Goal: Browse casually

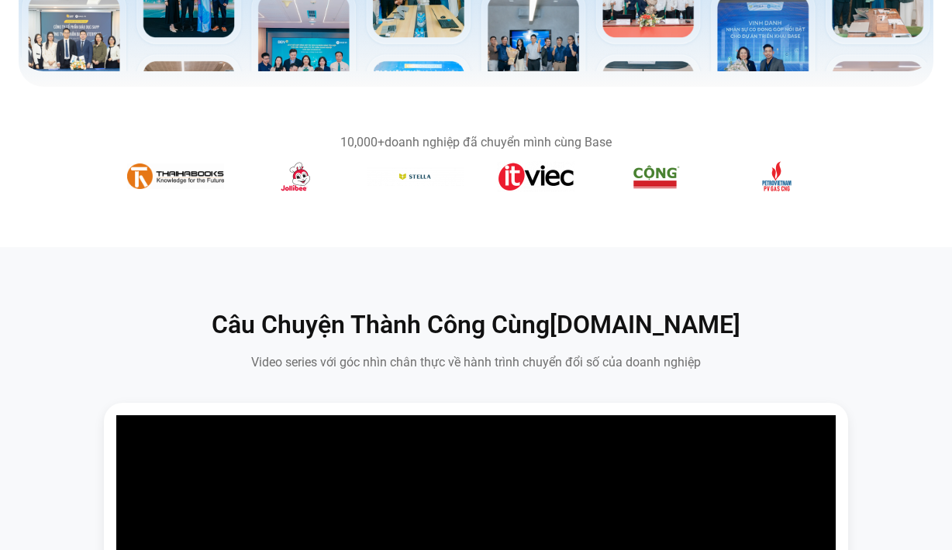
scroll to position [573, 0]
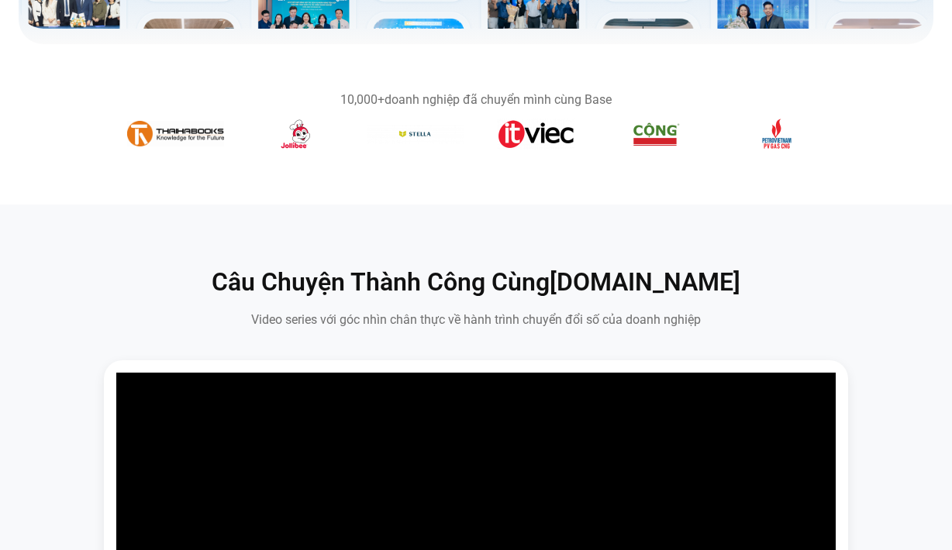
drag, startPoint x: 427, startPoint y: 157, endPoint x: 339, endPoint y: 153, distance: 88.4
click at [339, 154] on section "10,000+ doanh nghiệp đã chuyển mình cùng Base" at bounding box center [476, 124] width 952 height 98
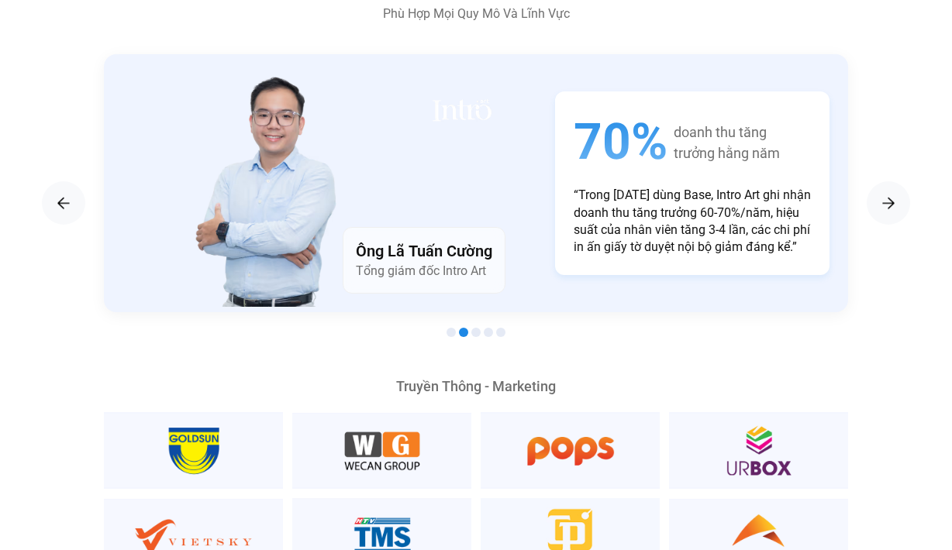
scroll to position [2594, 0]
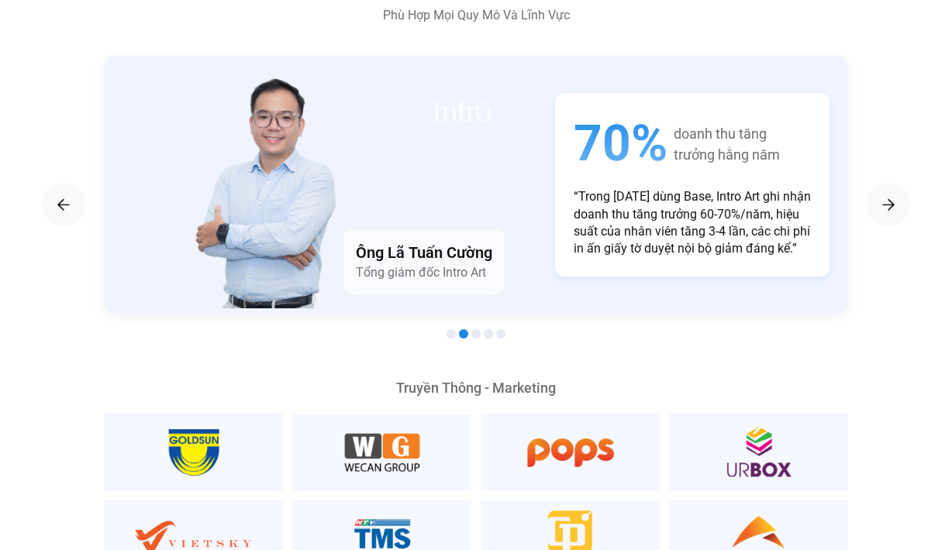
click at [408, 242] on h4 "Ông Lã Tuấn Cường" at bounding box center [424, 253] width 136 height 22
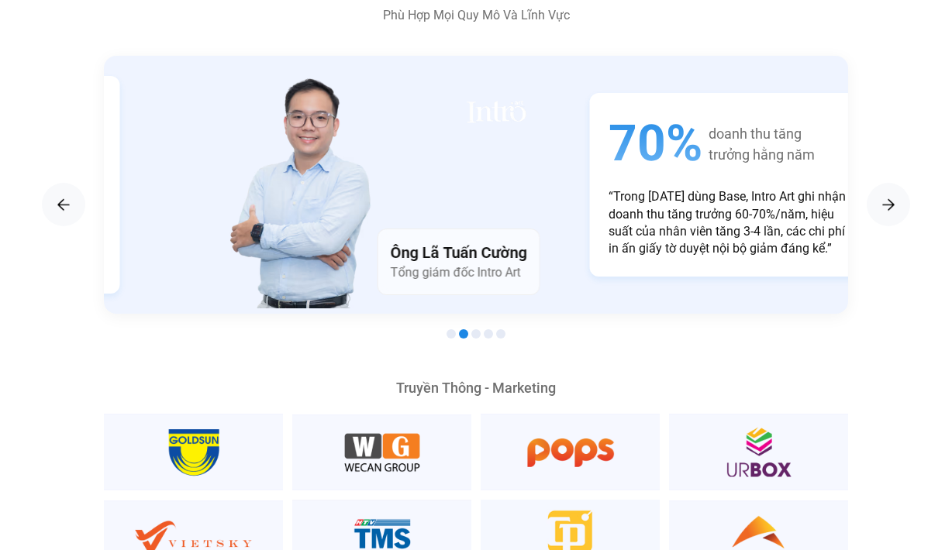
click at [548, 188] on div "Ông Lã Tuấn Cường Tổng giám đốc Intro Art" at bounding box center [343, 185] width 409 height 258
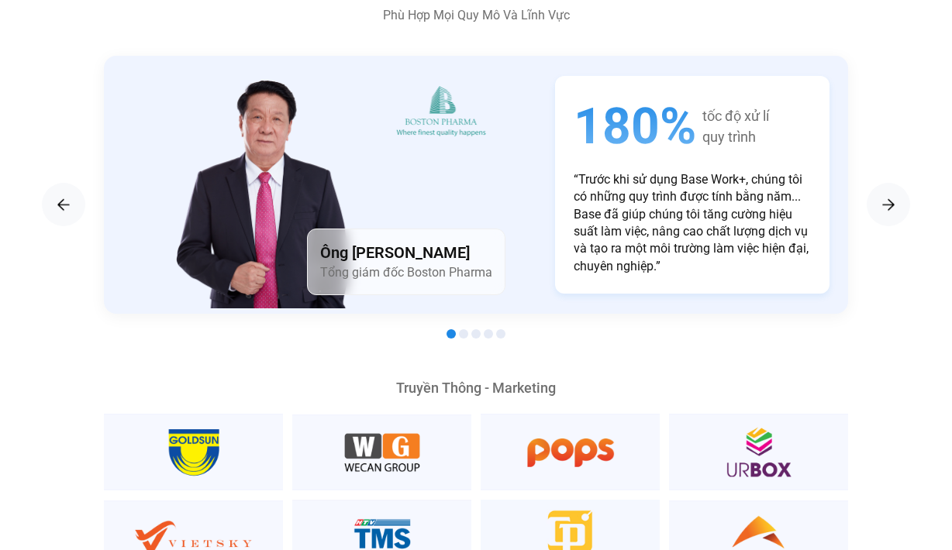
click at [574, 171] on p "“Trước khi sử dụng Base Work+, chúng tôi có những quy trình được tính bằng năm.…" at bounding box center [692, 223] width 237 height 104
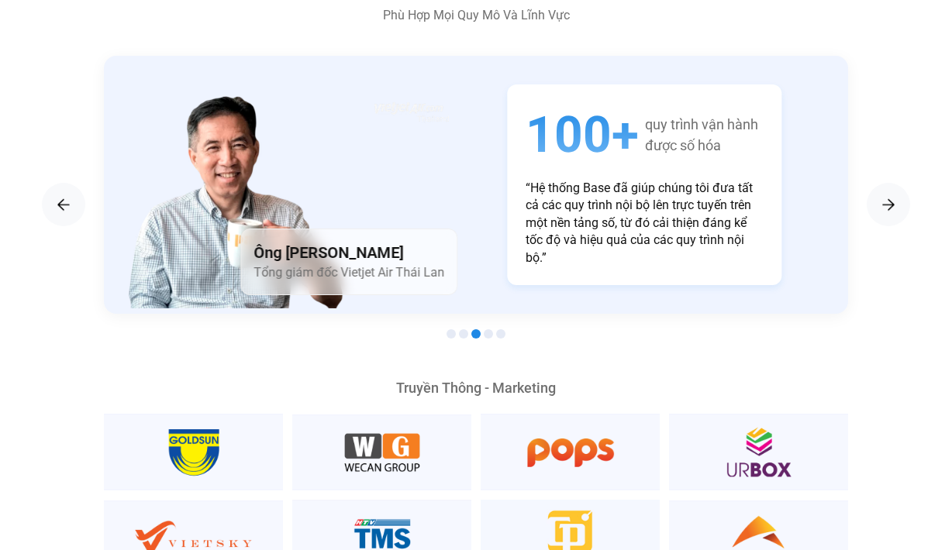
click at [507, 99] on div "100+ quy trình vận hành được số hóa “Hệ thống Base đã giúp chúng tôi đưa tất cả…" at bounding box center [644, 184] width 274 height 201
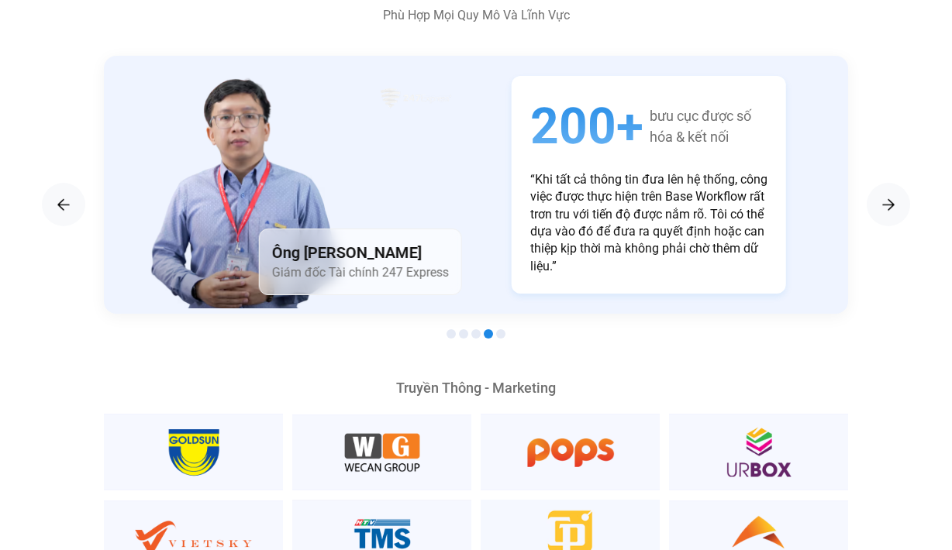
click at [512, 134] on div "200+ bưu cục được số hóa & kết nối “Khi tất cả thông tin đưa lên hệ thống, công…" at bounding box center [649, 185] width 274 height 219
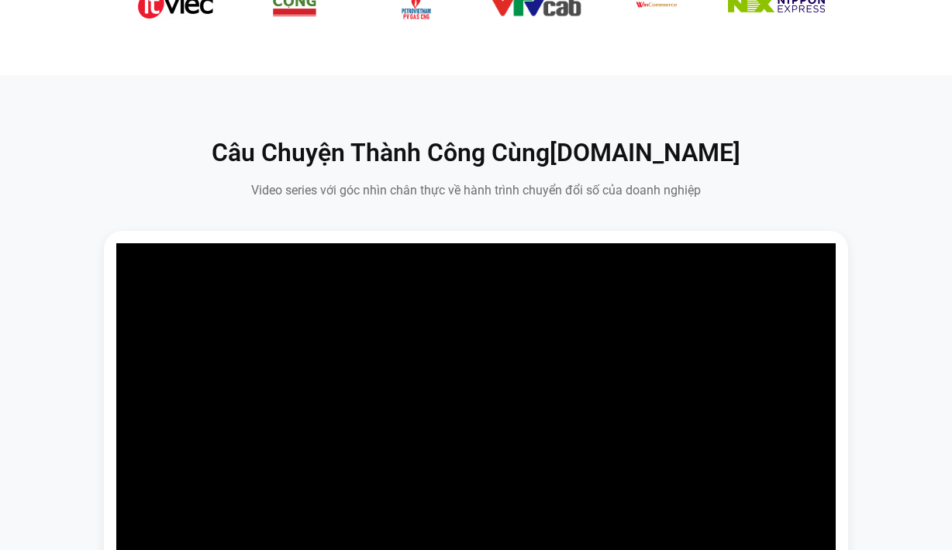
scroll to position [416, 0]
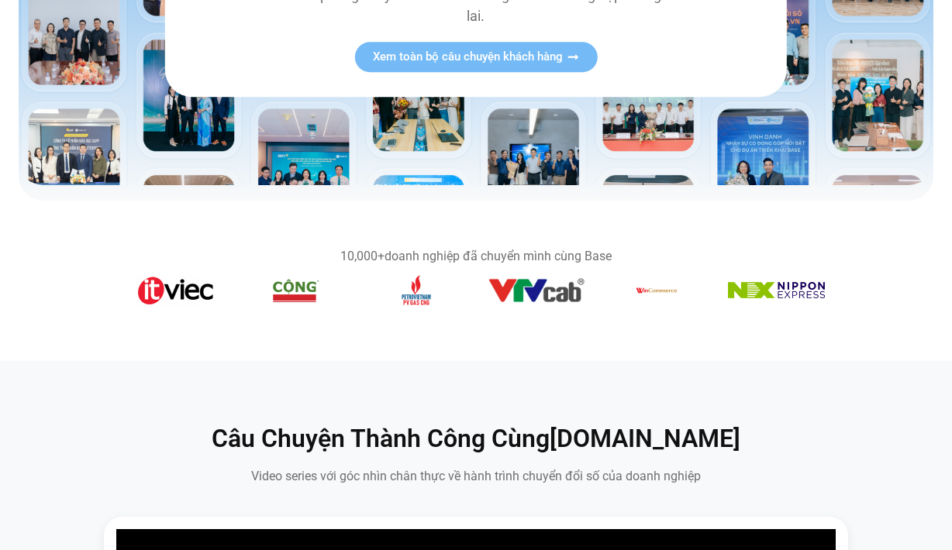
click at [414, 353] on section "10,000+ doanh nghiệp đã chuyển mình cùng Base" at bounding box center [476, 281] width 952 height 160
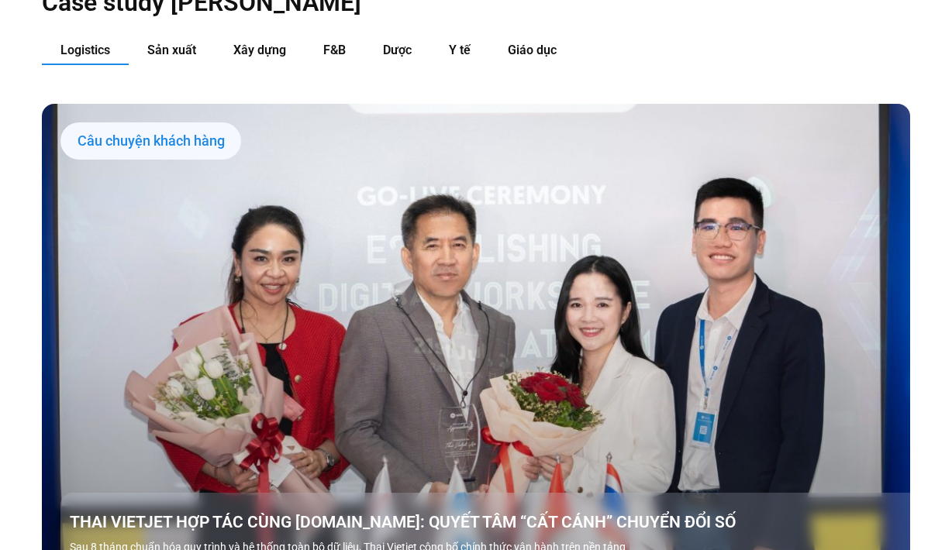
scroll to position [1662, 0]
